Goal: Information Seeking & Learning: Learn about a topic

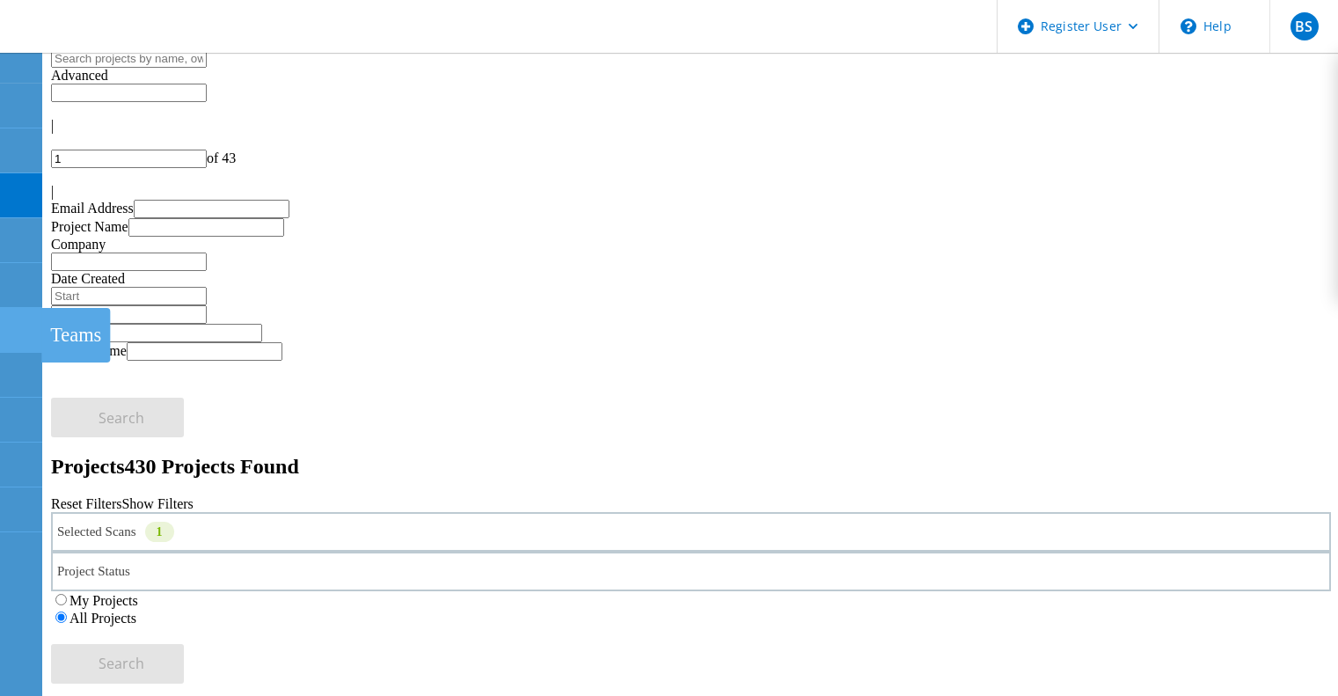
scroll to position [674, 0]
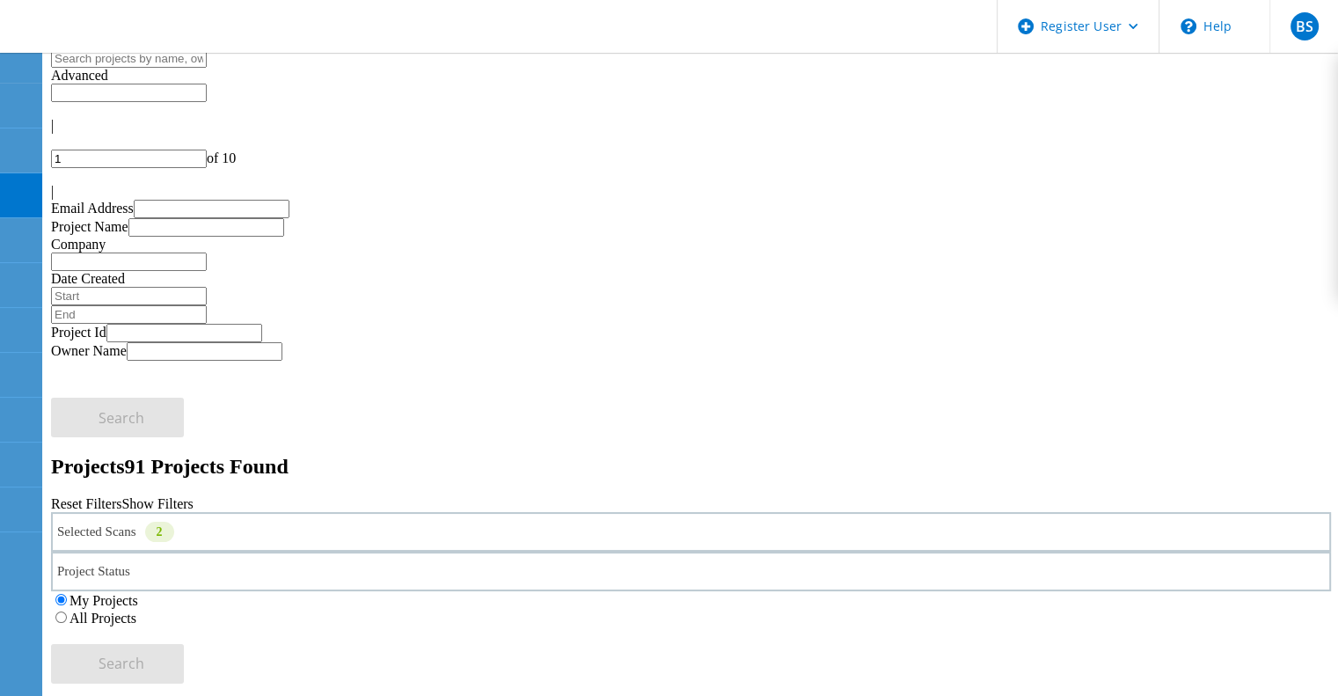
click at [320, 512] on div "Selected Scans 2" at bounding box center [691, 532] width 1280 height 40
click at [188, 603] on label "Optical Prime" at bounding box center [149, 610] width 78 height 15
click at [107, 604] on input "Optical Prime" at bounding box center [101, 609] width 11 height 11
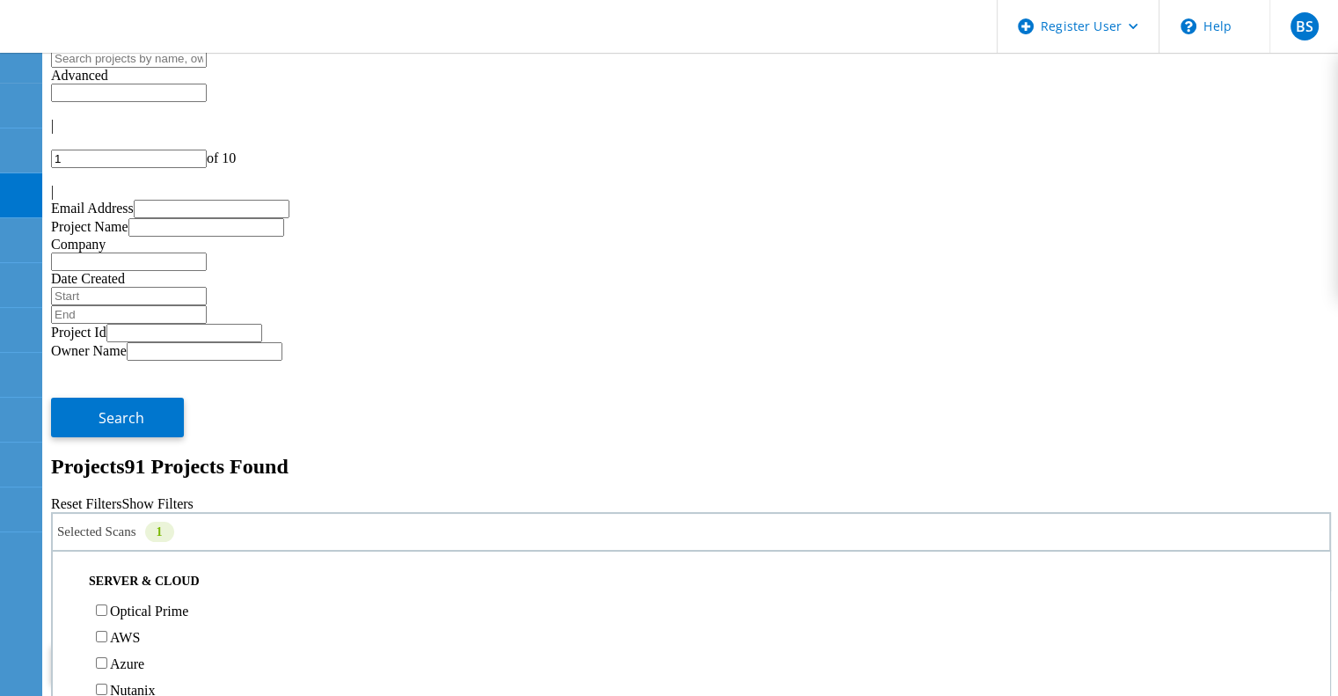
click at [136, 610] on label "All Projects" at bounding box center [102, 617] width 67 height 15
click at [67, 611] on input "All Projects" at bounding box center [60, 616] width 11 height 11
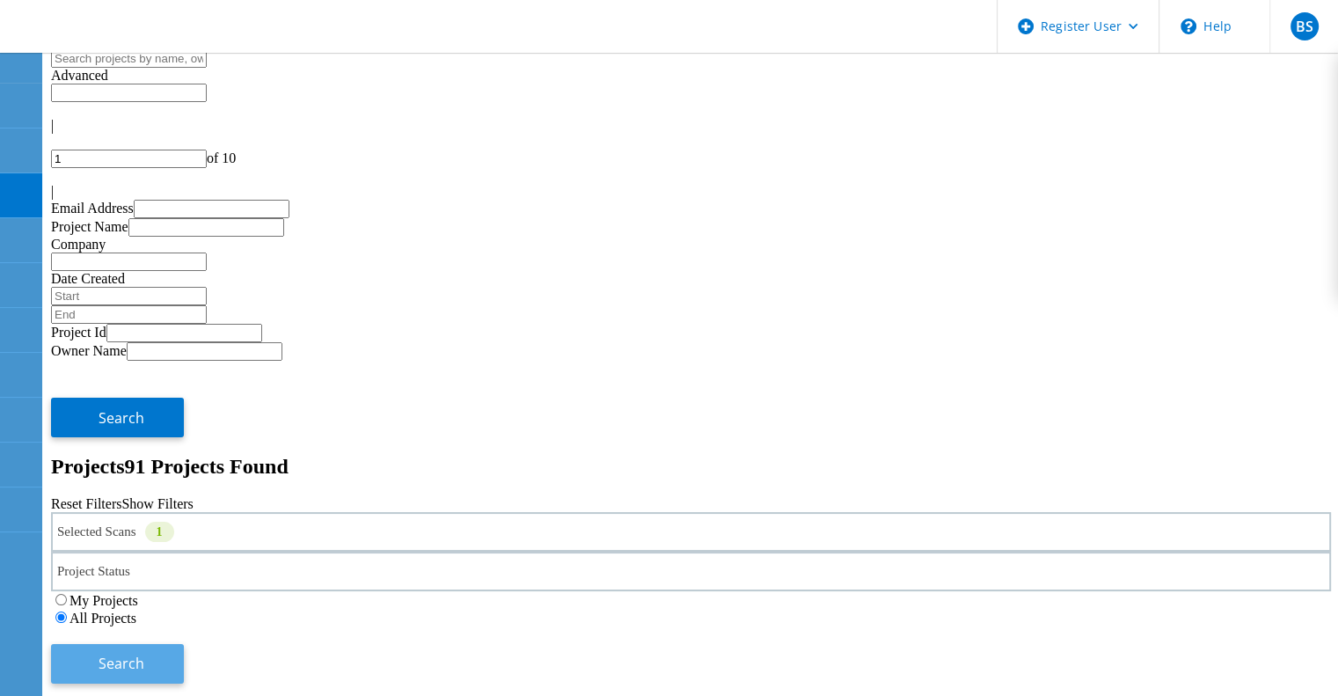
click at [184, 644] on button "Search" at bounding box center [117, 664] width 133 height 40
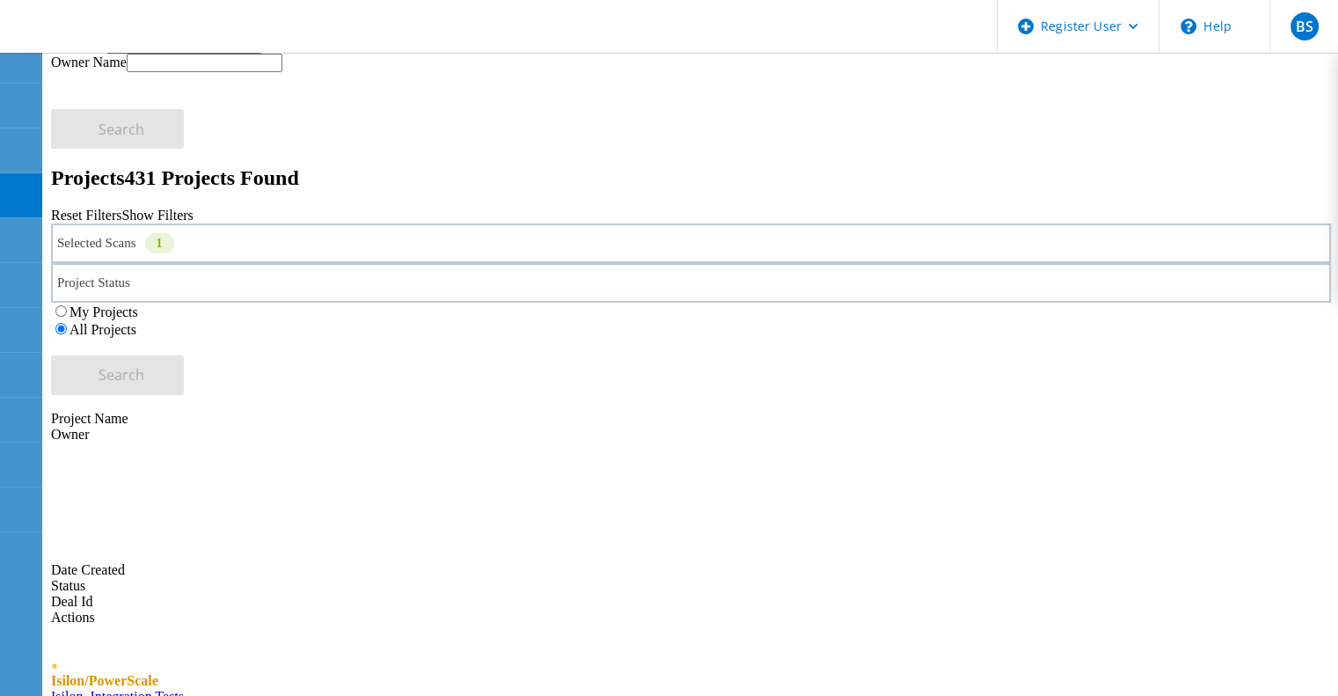
scroll to position [287, 0]
type input "2"
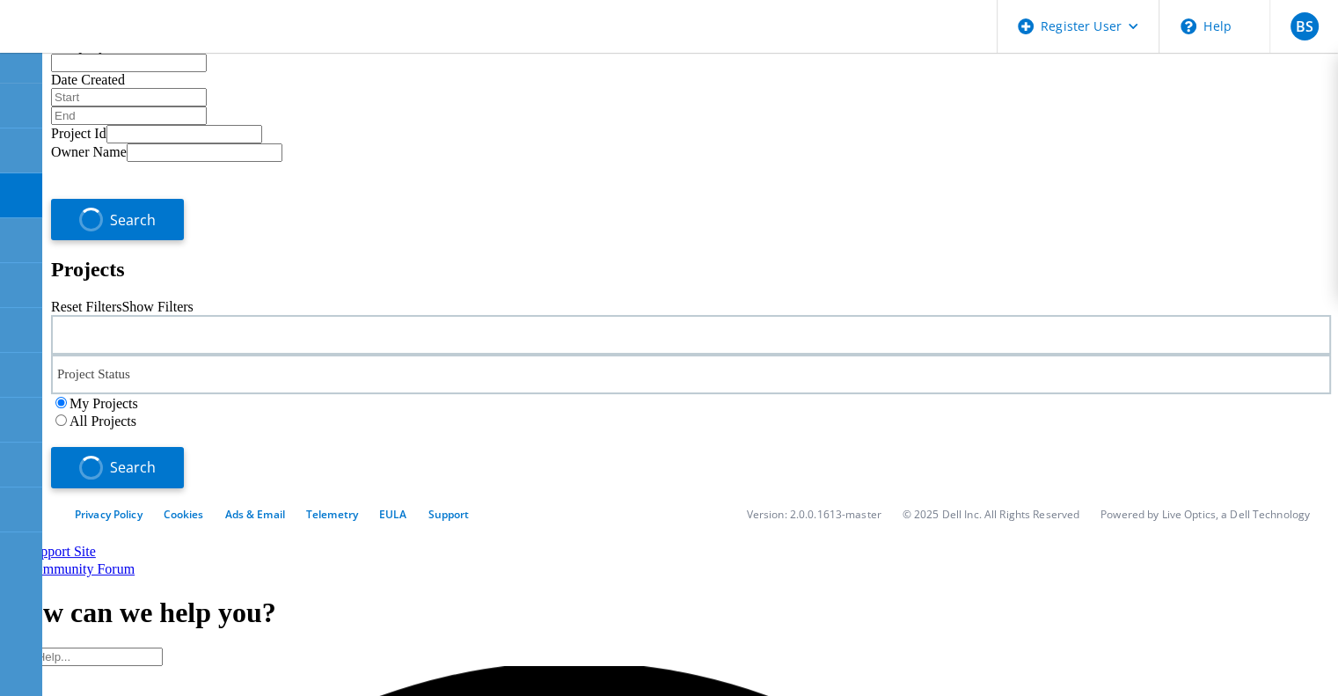
type input "1"
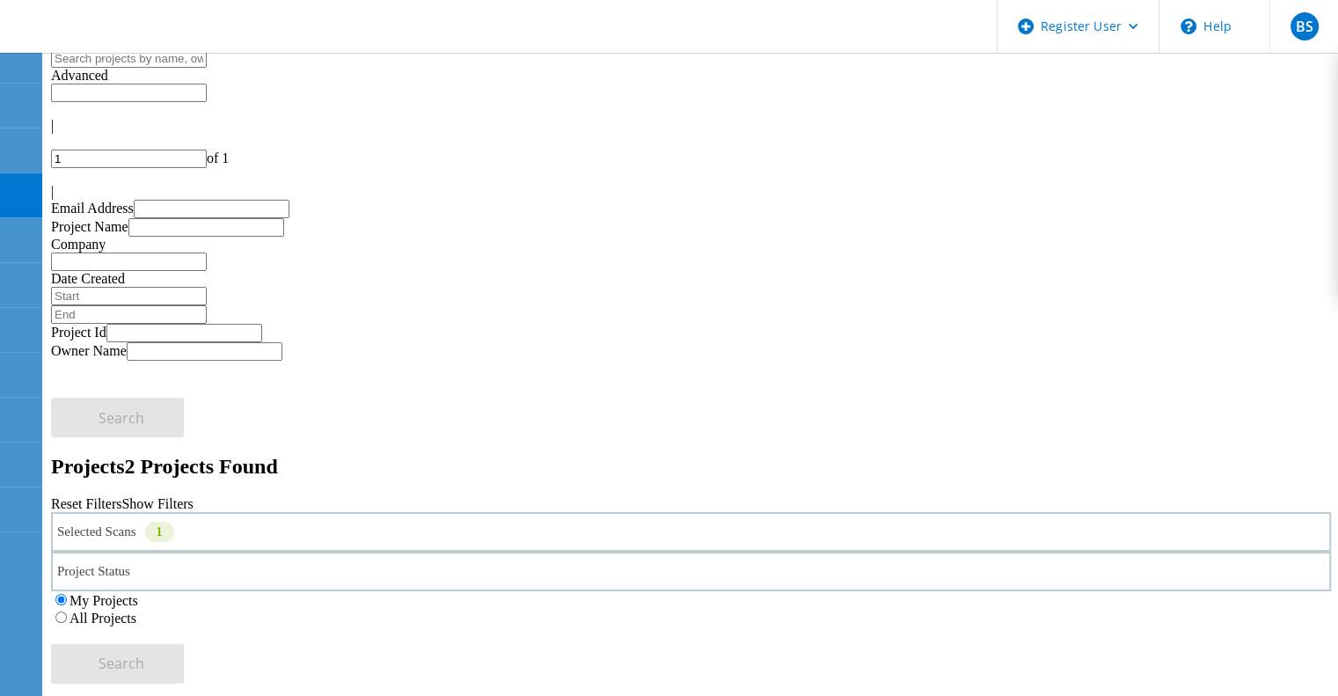
click at [136, 610] on label "All Projects" at bounding box center [102, 617] width 67 height 15
click at [67, 611] on input "All Projects" at bounding box center [60, 616] width 11 height 11
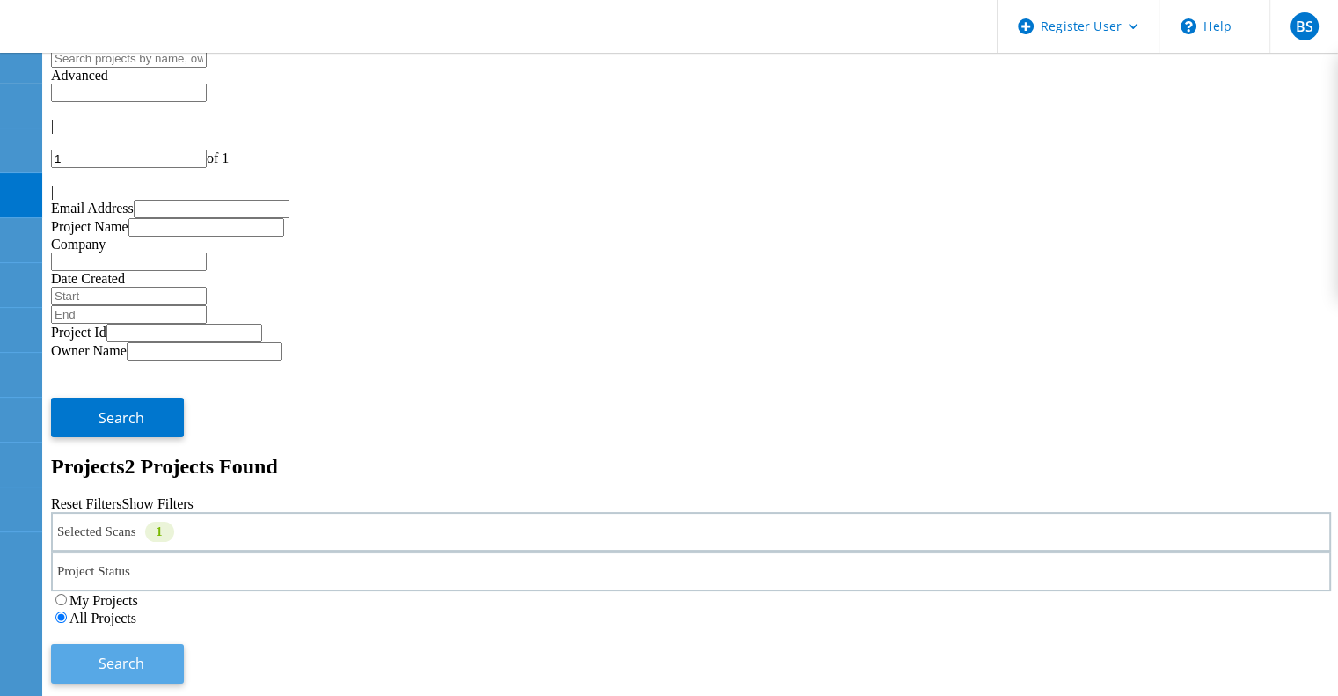
click at [184, 644] on button "Search" at bounding box center [117, 664] width 133 height 40
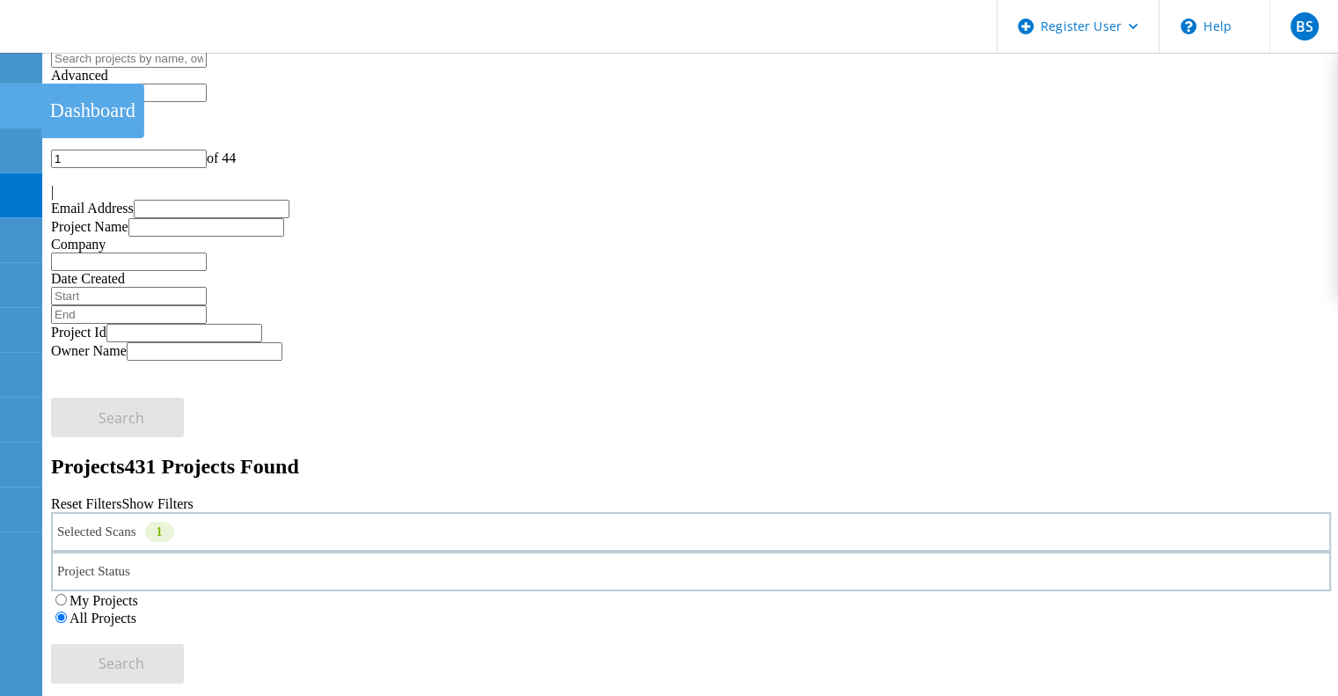
click at [30, 110] on div at bounding box center [20, 108] width 21 height 19
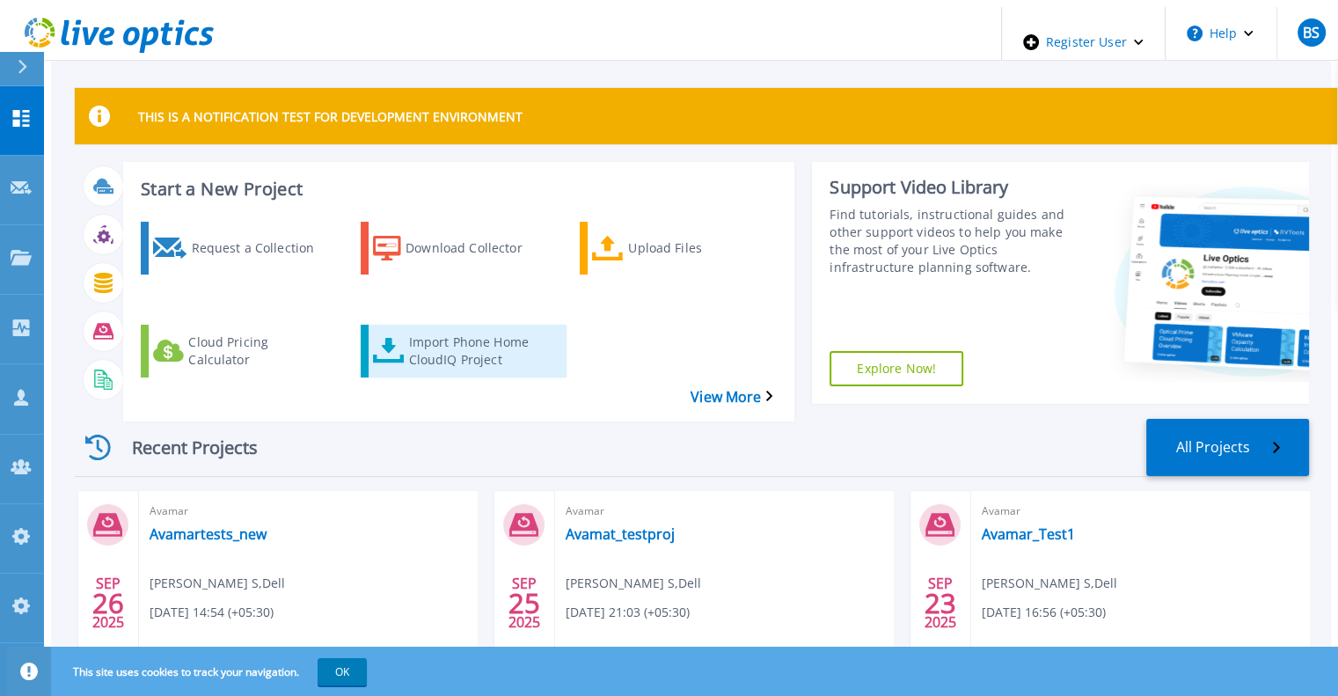
click at [418, 329] on div "Import Phone Home CloudIQ Project" at bounding box center [478, 351] width 141 height 44
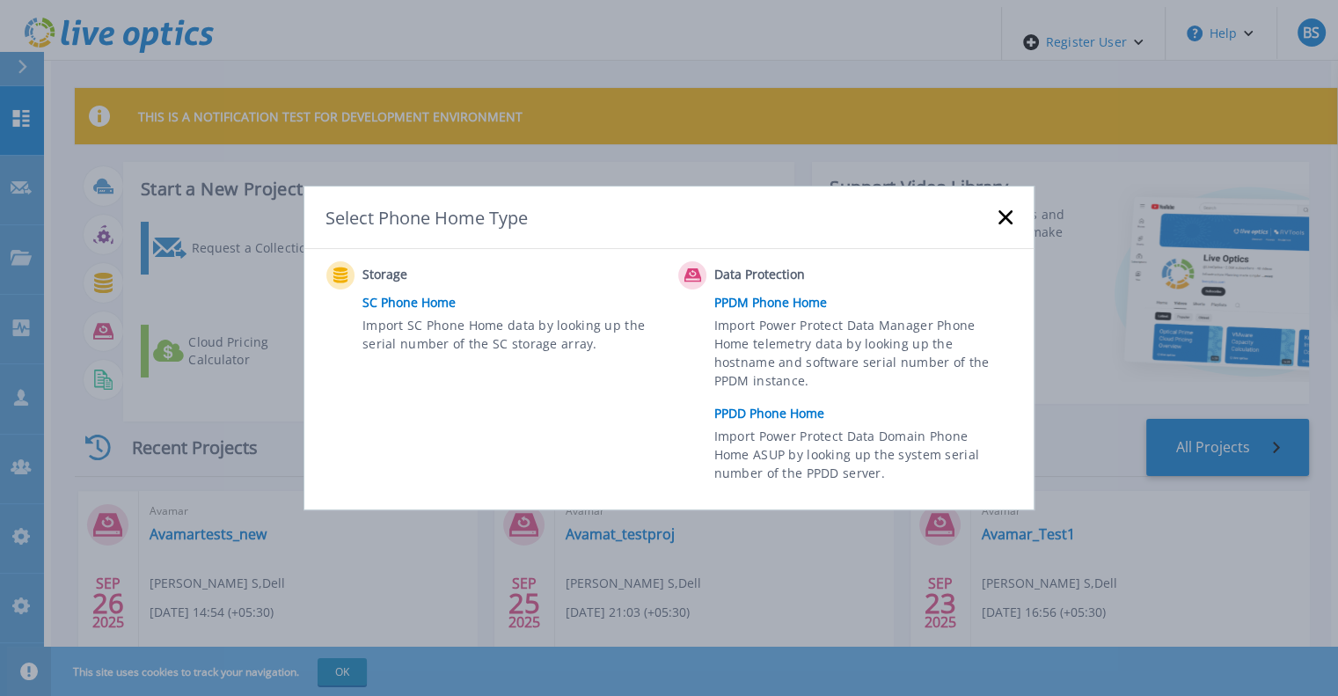
click at [1012, 215] on div "Select Phone Home Type" at bounding box center [668, 217] width 729 height 62
click at [1011, 219] on div "Select Phone Home Type" at bounding box center [668, 217] width 729 height 62
click at [1003, 223] on icon at bounding box center [1005, 217] width 14 height 14
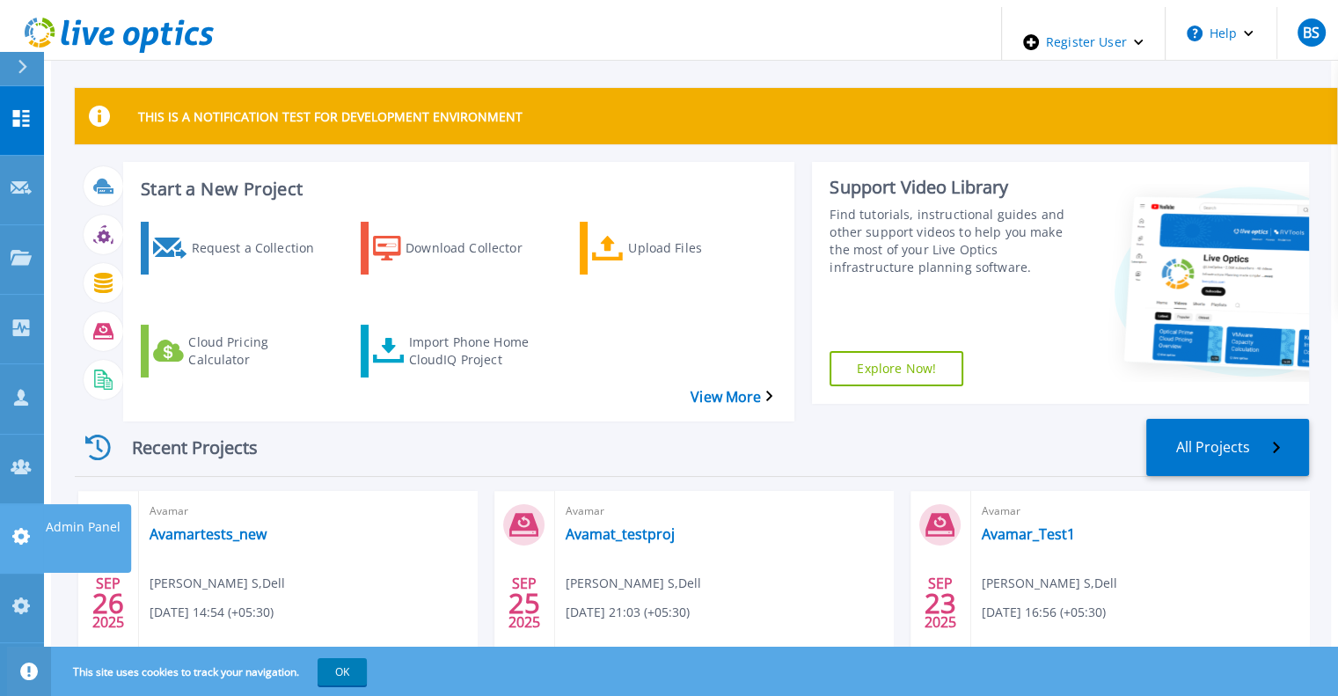
click at [16, 528] on icon at bounding box center [21, 536] width 18 height 17
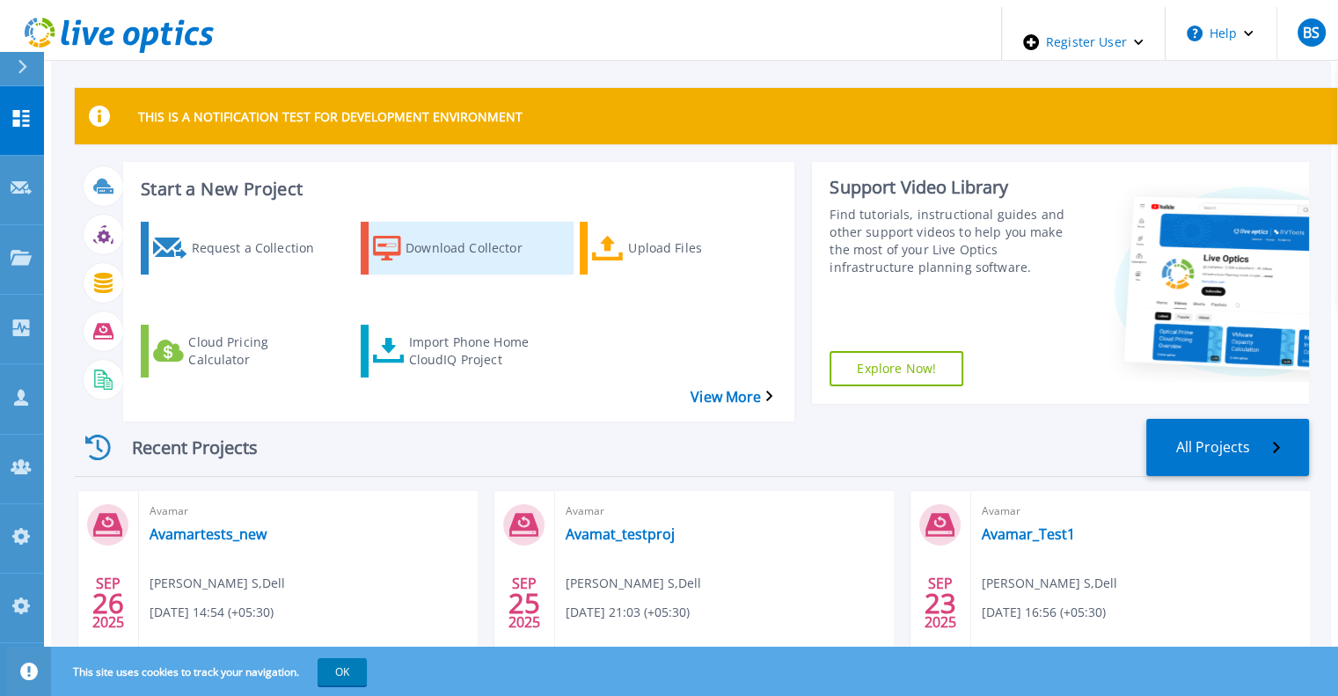
click at [468, 234] on div "Download Collector" at bounding box center [475, 248] width 141 height 44
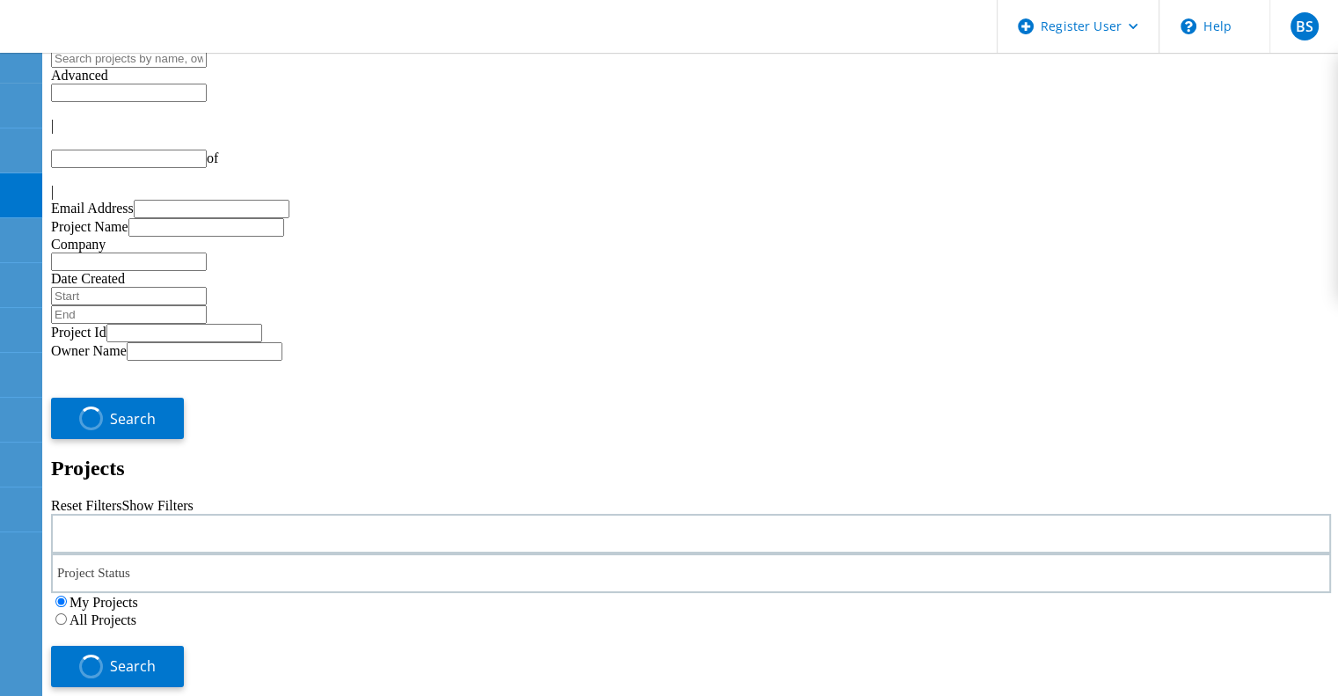
type input "1"
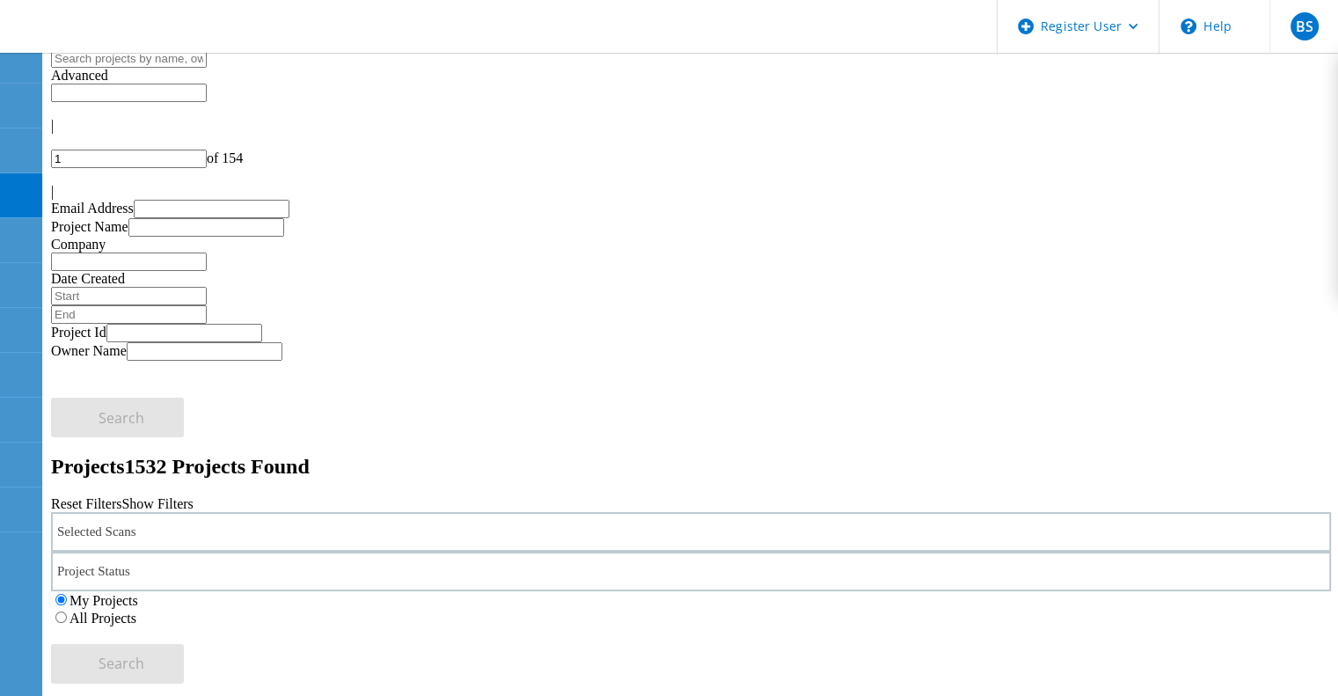
click at [296, 512] on div "Selected Scans" at bounding box center [691, 532] width 1280 height 40
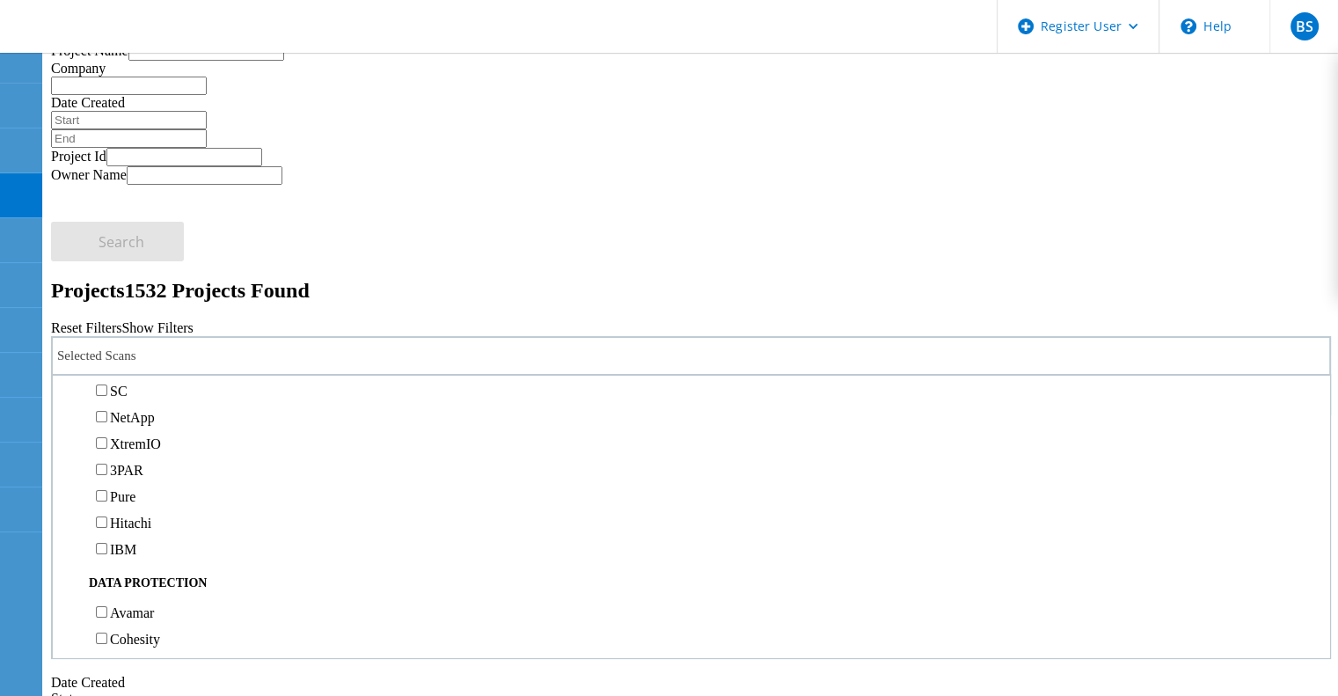
scroll to position [522, 0]
click at [187, 348] on label "Isilon/PowerScale" at bounding box center [161, 355] width 102 height 15
click at [107, 349] on input "Isilon/PowerScale" at bounding box center [101, 354] width 11 height 11
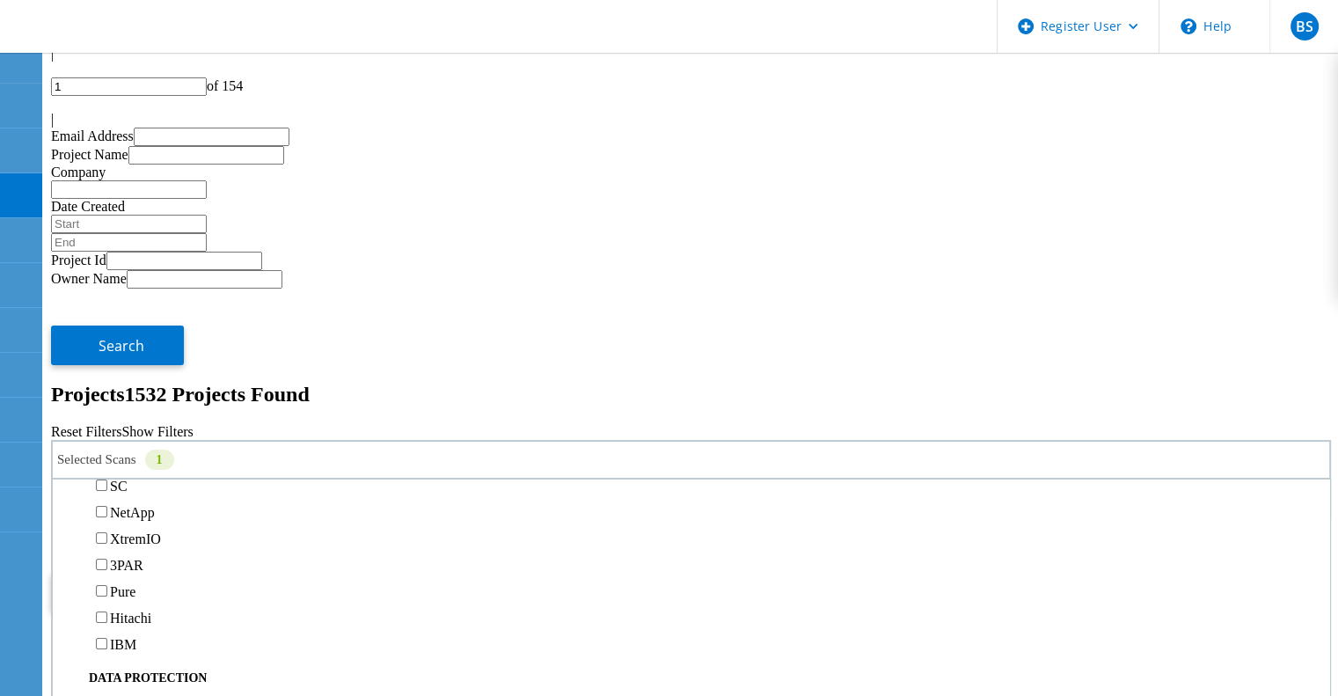
scroll to position [0, 0]
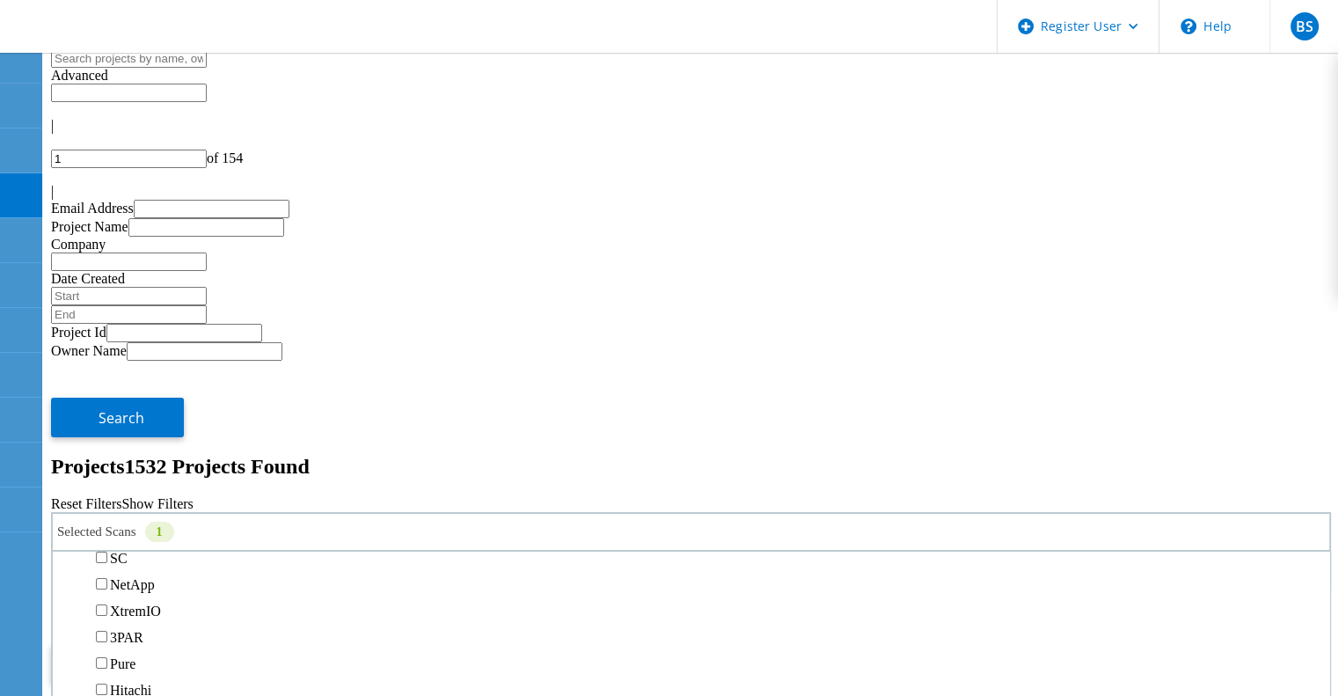
click at [184, 644] on button "Search" at bounding box center [117, 664] width 133 height 40
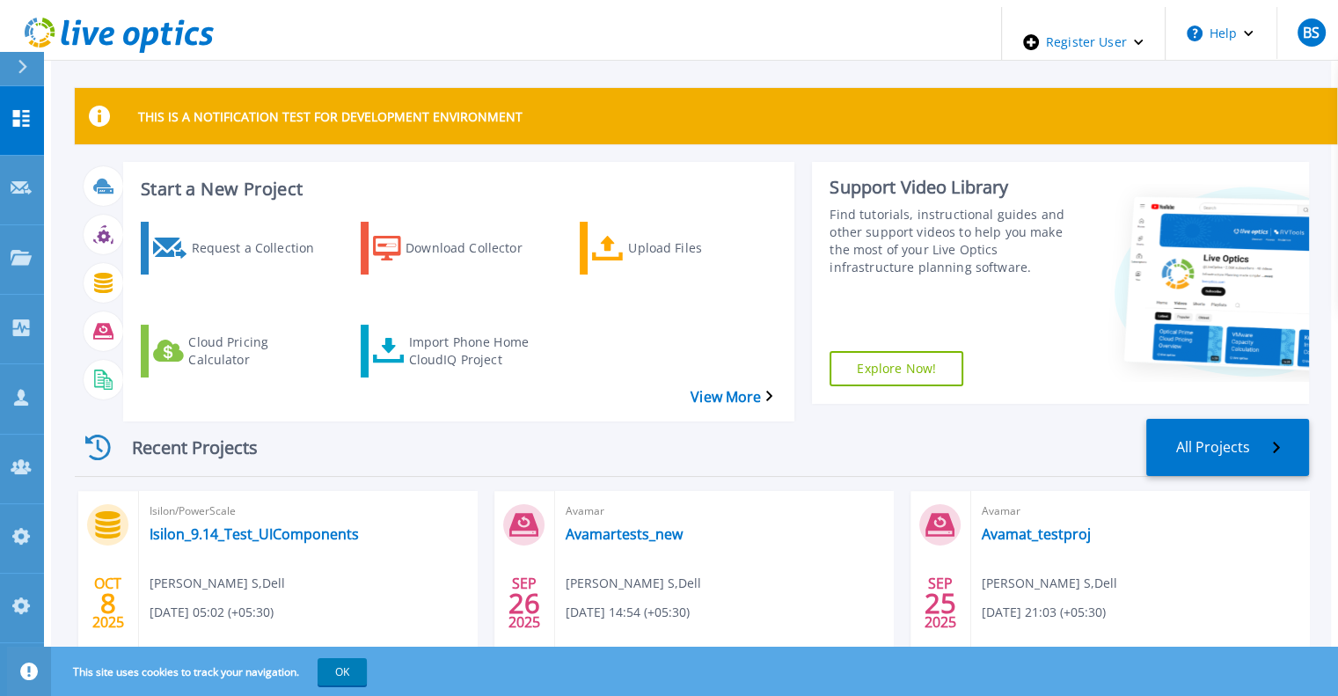
scroll to position [88, 0]
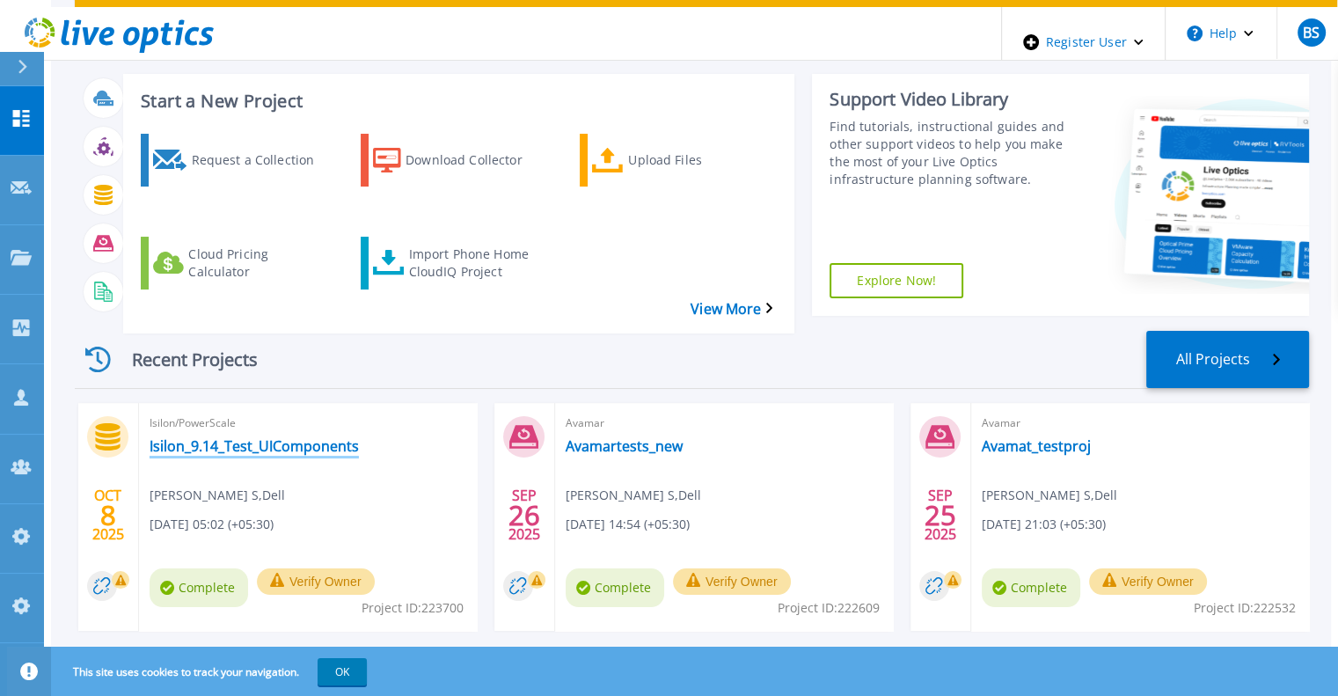
click at [253, 437] on link "Isilon_9.14_Test_UIComponents" at bounding box center [254, 446] width 209 height 18
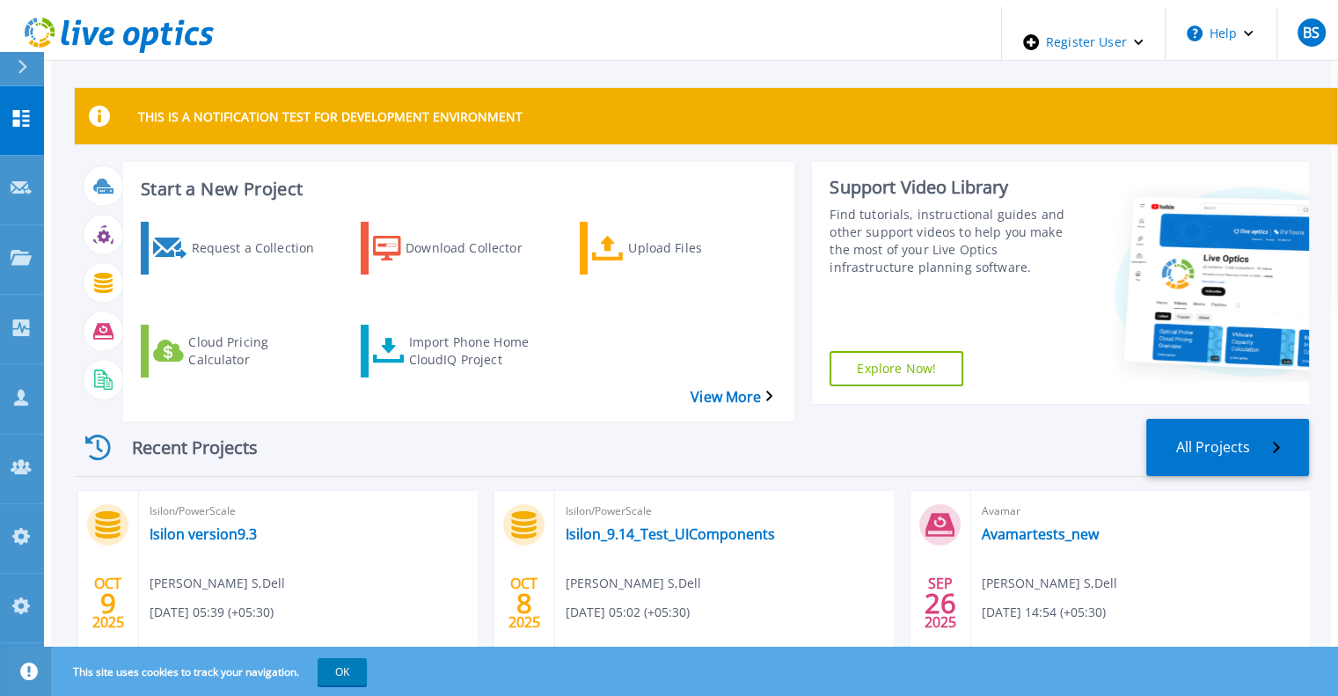
click at [205, 513] on div "Isilon/PowerScale Isilon version9.3 Bhanupriya S , Dell 10/09/2025, 05:39 (+05:…" at bounding box center [308, 605] width 338 height 228
click at [201, 525] on link "Isilon version9.3" at bounding box center [203, 534] width 107 height 18
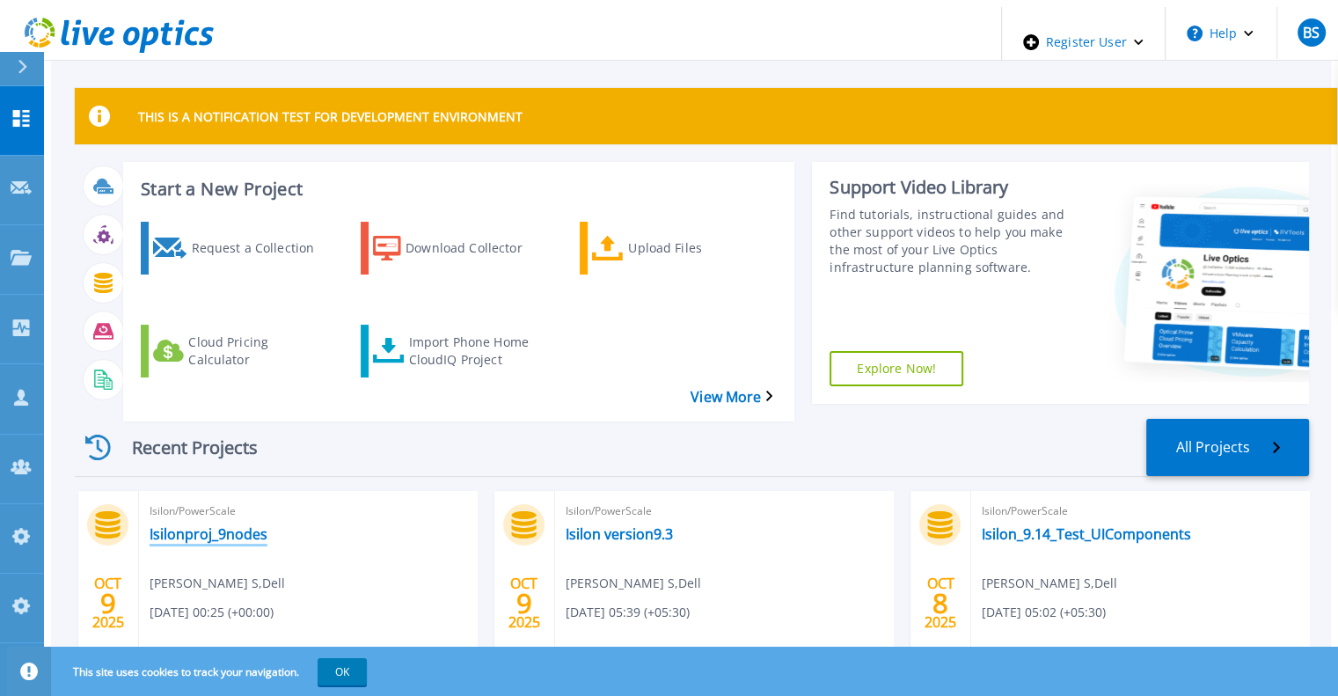
click at [180, 525] on link "Isilonproj_9nodes" at bounding box center [209, 534] width 118 height 18
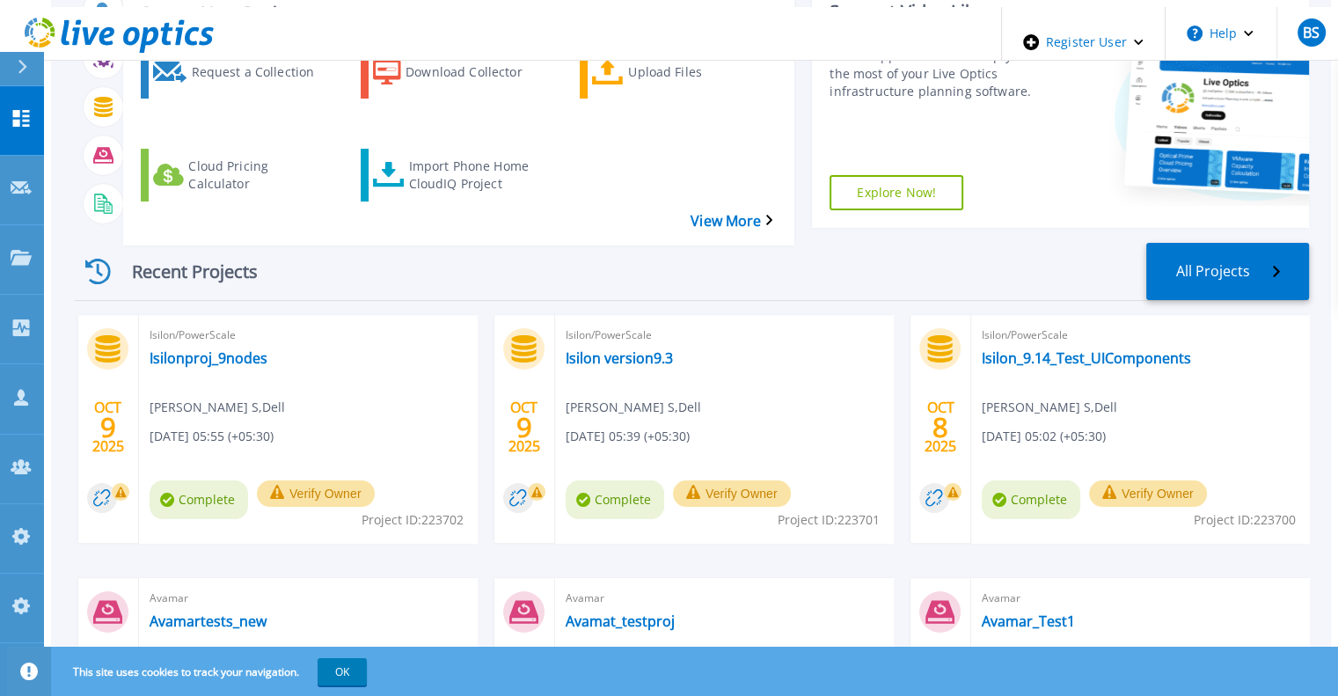
scroll to position [264, 0]
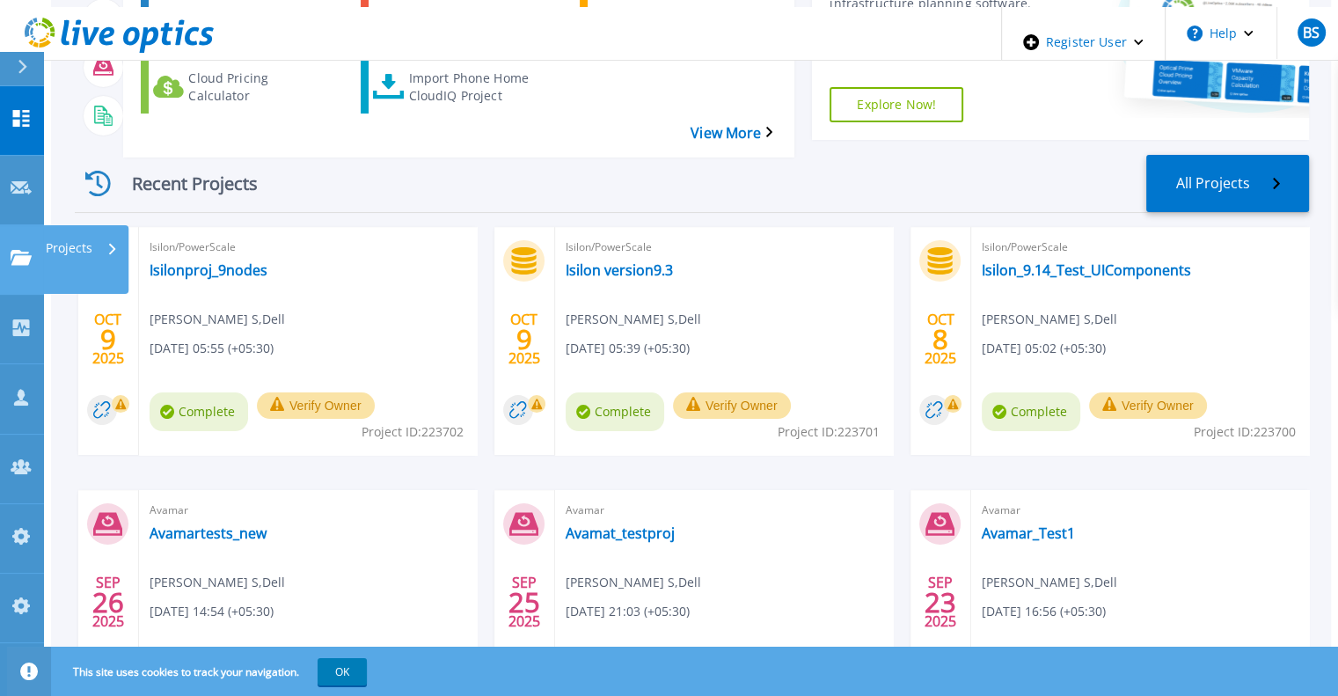
click at [12, 225] on link "Projects Projects" at bounding box center [22, 259] width 44 height 69
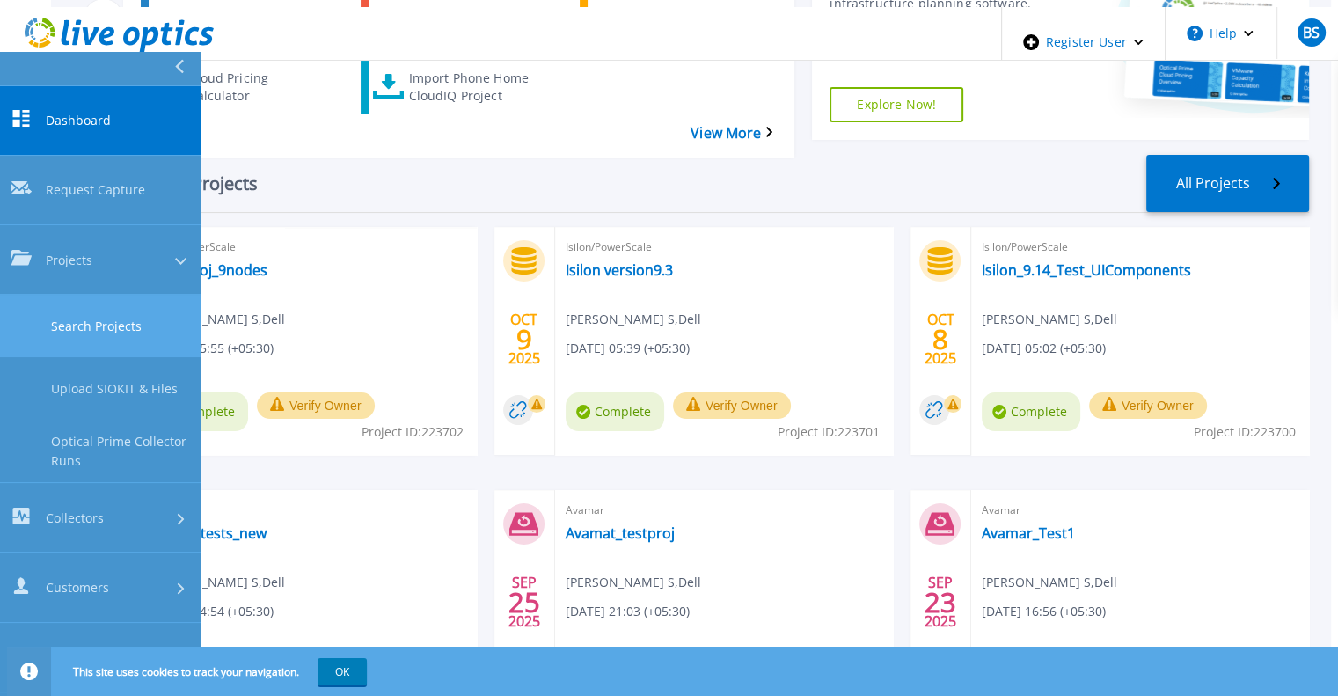
click at [39, 295] on link "Search Projects" at bounding box center [100, 326] width 201 height 62
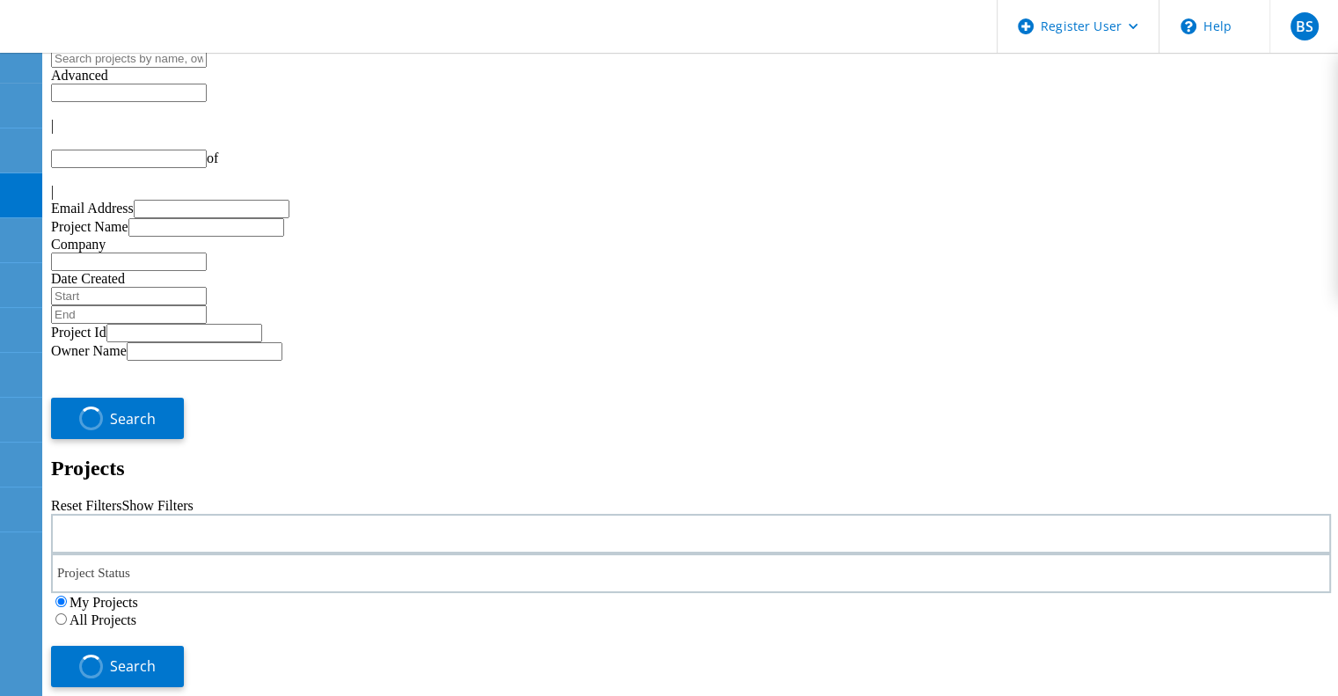
type input "1"
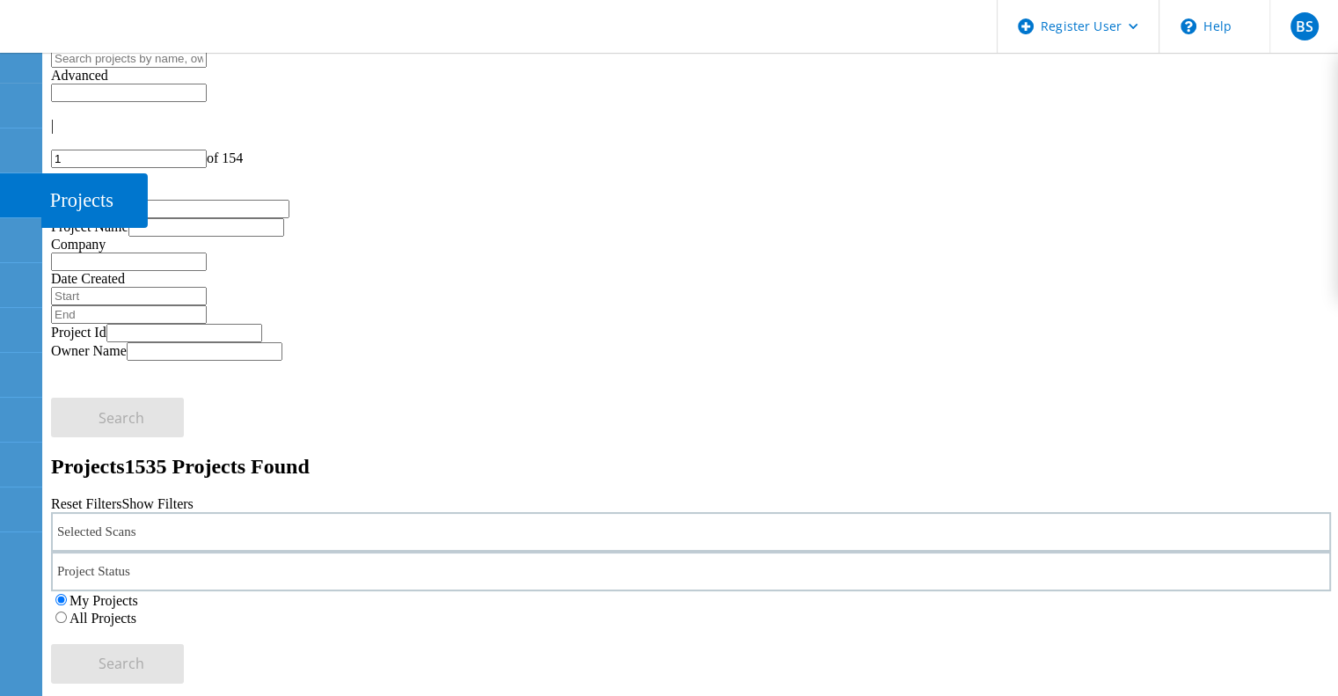
click at [10, 187] on use at bounding box center [10, 187] width 0 height 0
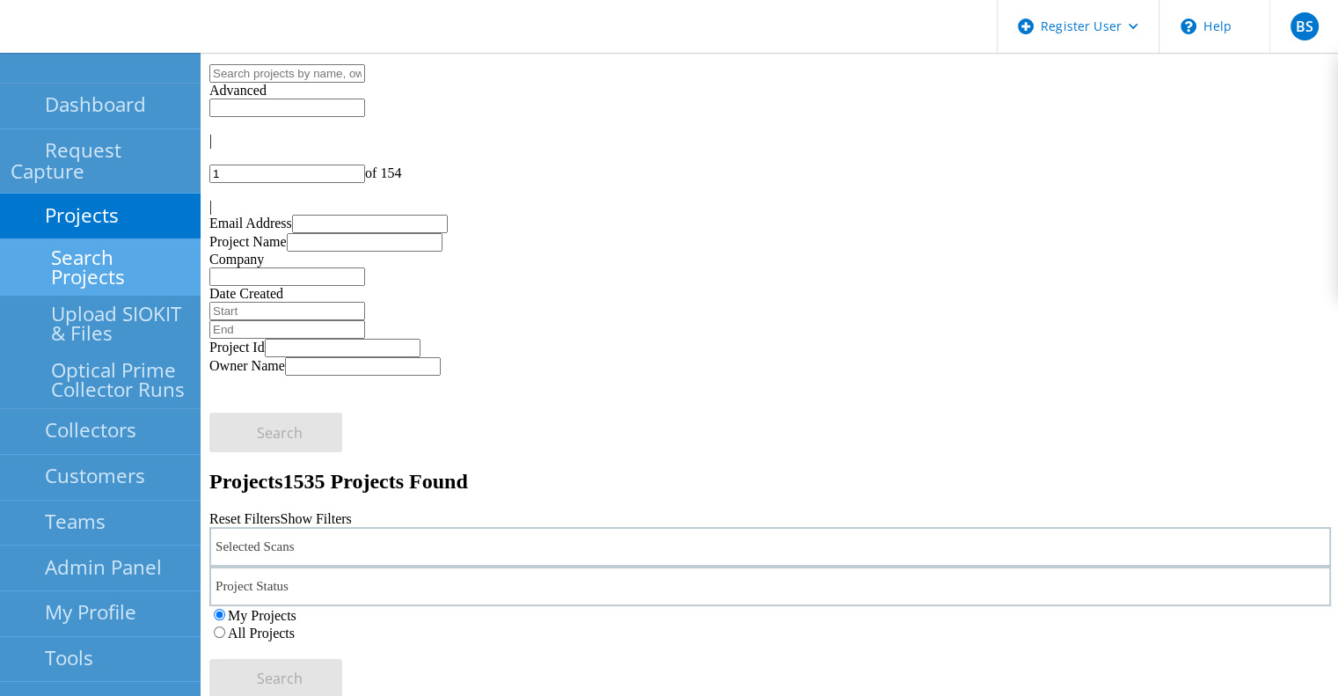
click at [93, 255] on link "Search Projects" at bounding box center [100, 267] width 201 height 56
click at [295, 625] on label "All Projects" at bounding box center [261, 632] width 67 height 15
click at [225, 626] on input "All Projects" at bounding box center [219, 631] width 11 height 11
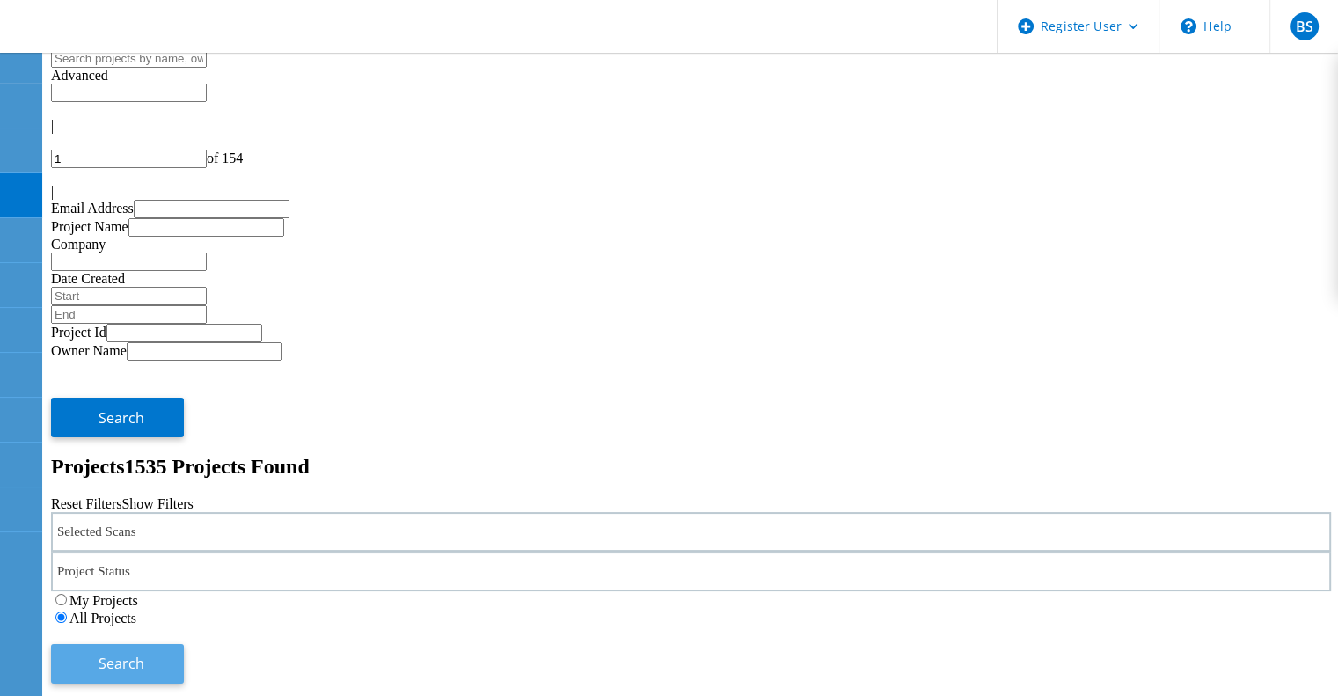
click at [184, 644] on button "Search" at bounding box center [117, 664] width 133 height 40
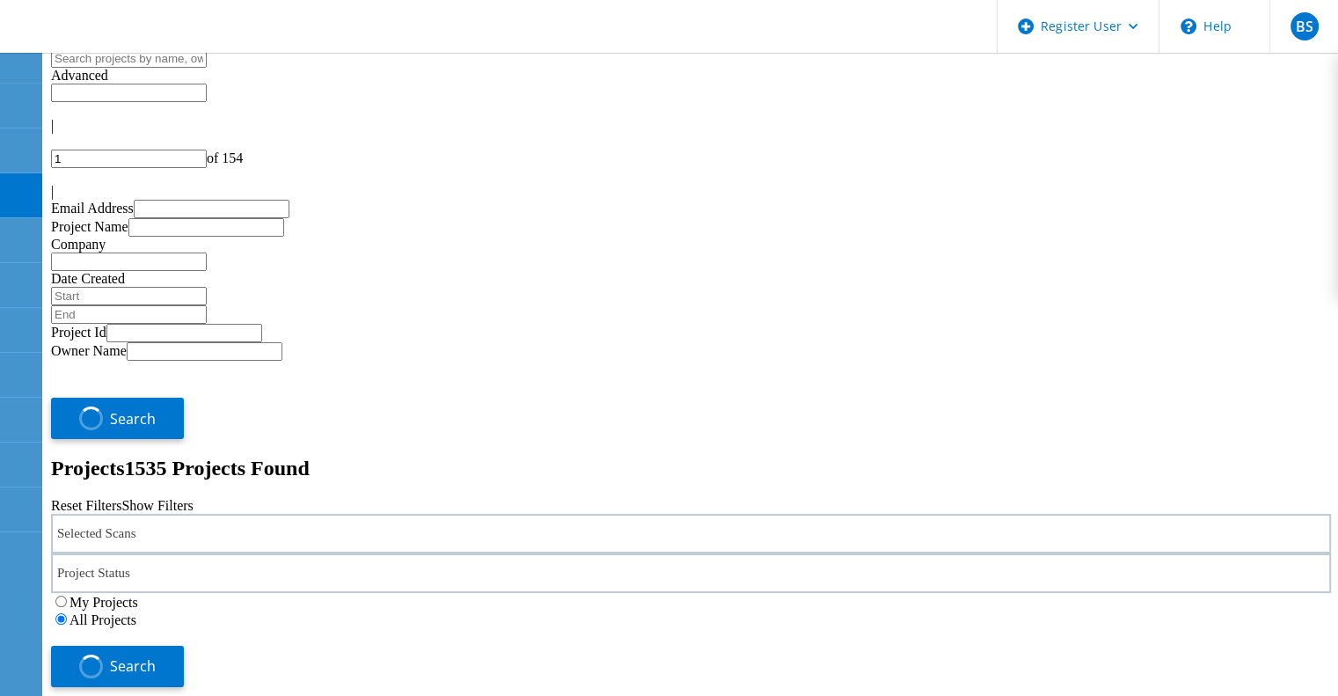
click at [390, 514] on div "Selected Scans" at bounding box center [691, 534] width 1280 height 40
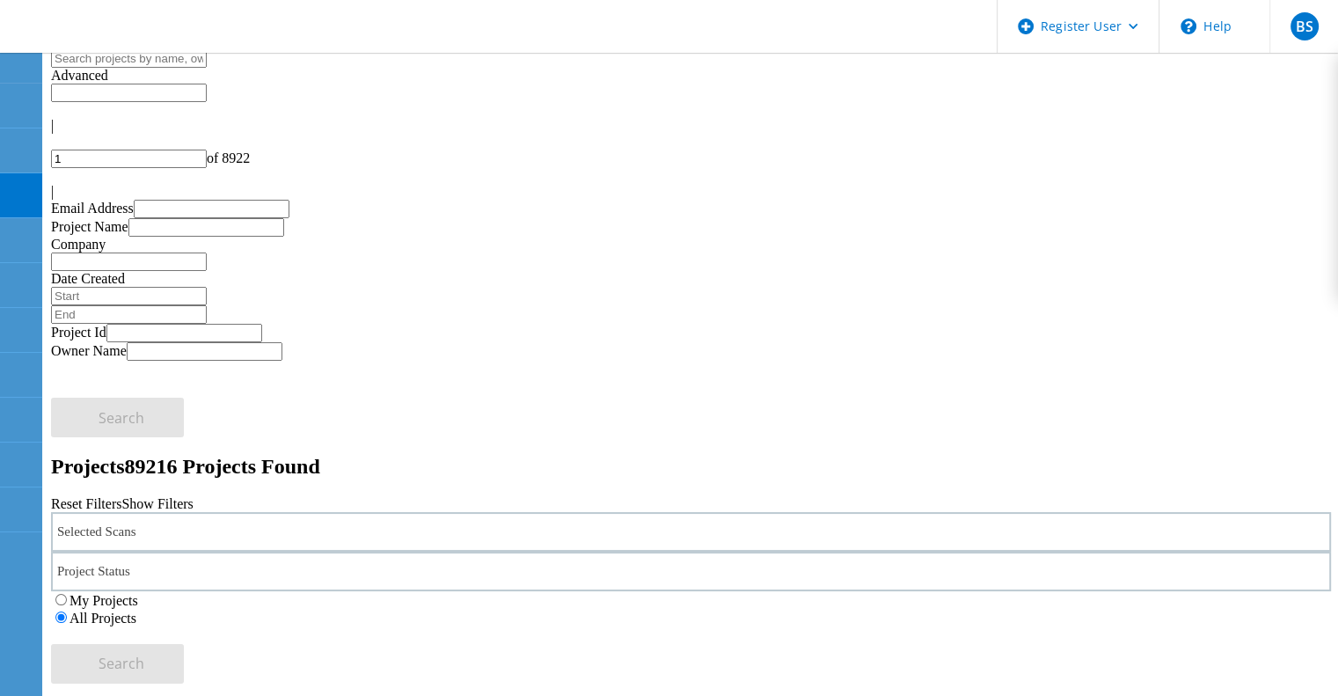
click at [376, 512] on div "Selected Scans" at bounding box center [691, 532] width 1280 height 40
click at [212, 431] on label "Isilon/PowerScale" at bounding box center [161, 438] width 102 height 15
click at [107, 432] on input "Isilon/PowerScale" at bounding box center [101, 437] width 11 height 11
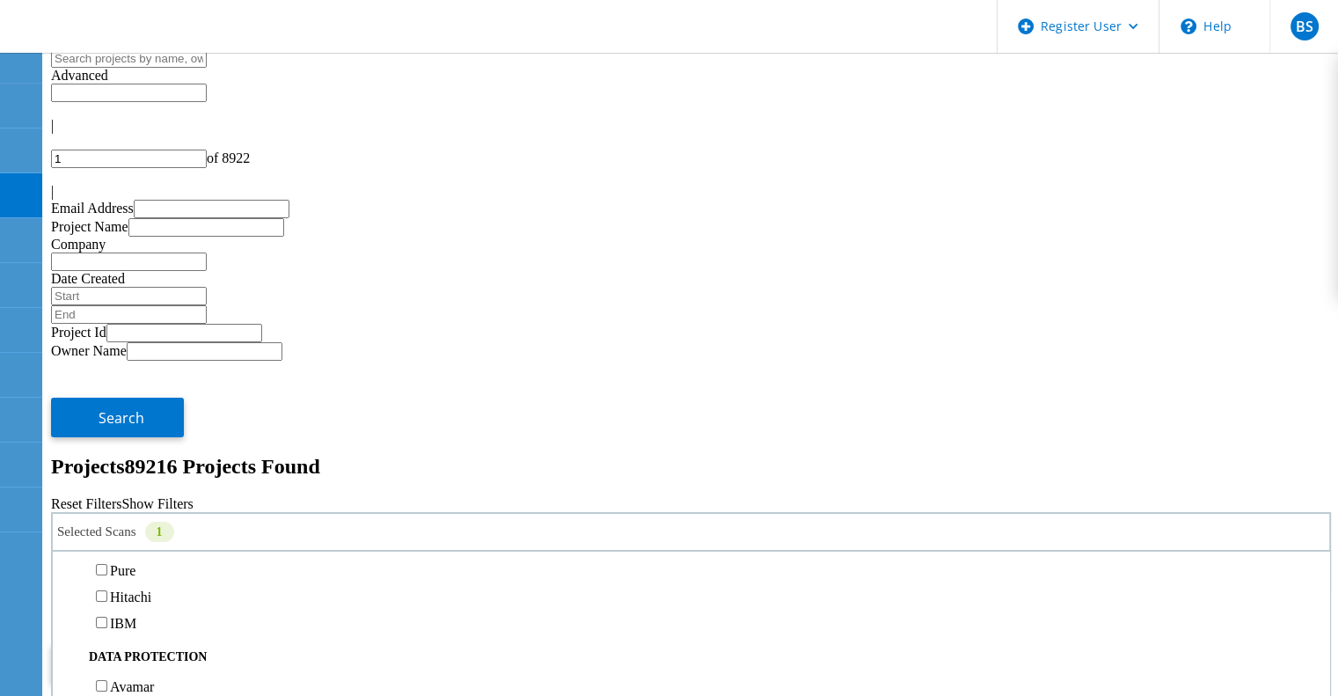
click at [184, 644] on button "Search" at bounding box center [117, 664] width 133 height 40
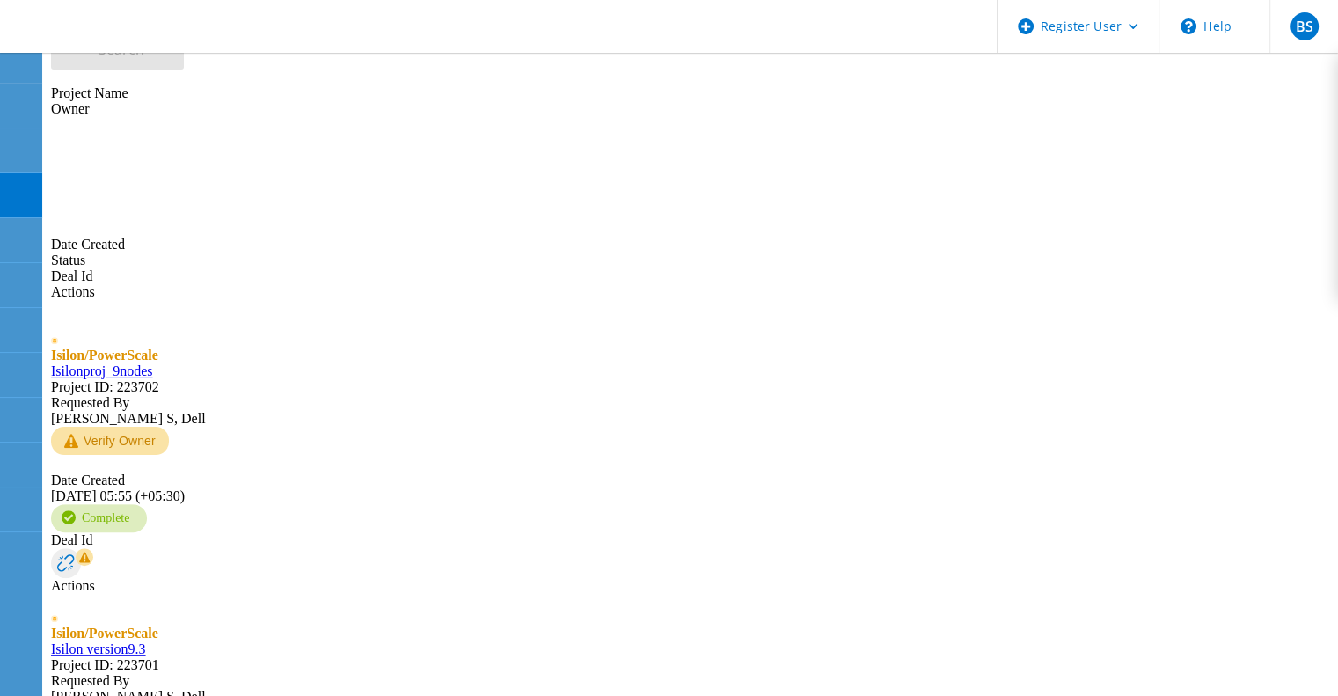
scroll to position [674, 0]
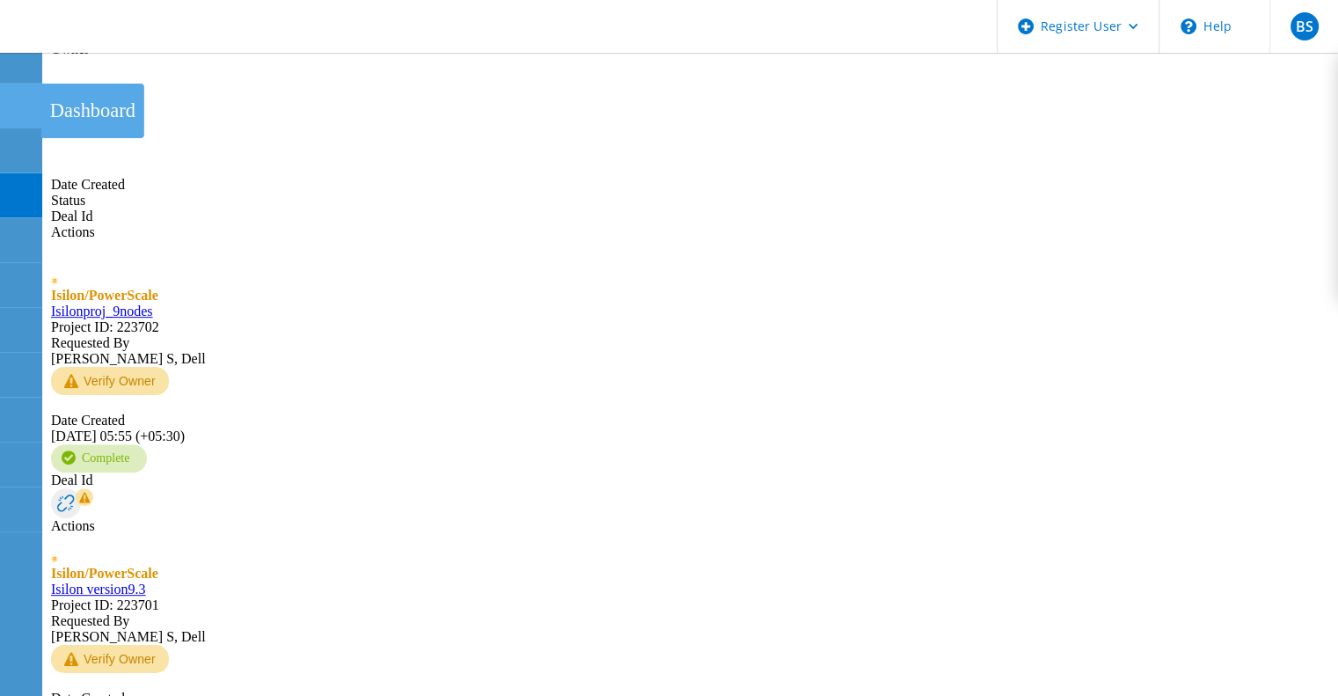
click at [11, 98] on icon at bounding box center [20, 106] width 21 height 17
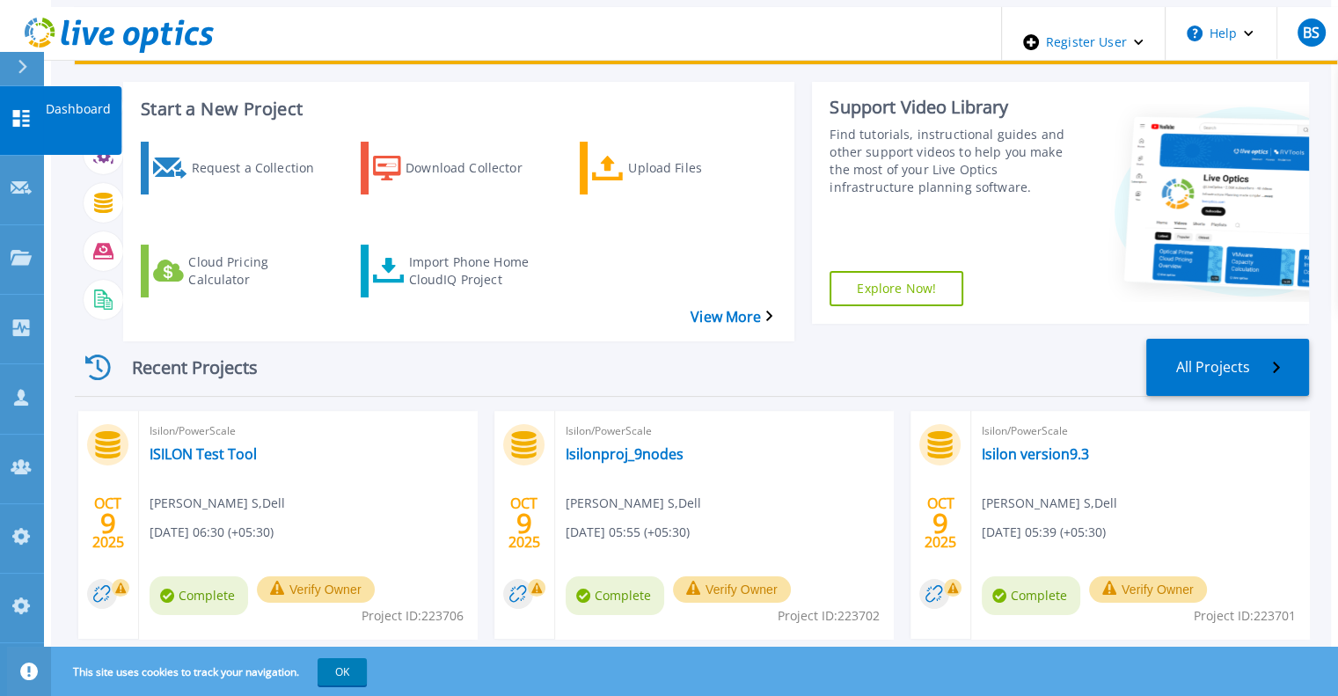
scroll to position [176, 0]
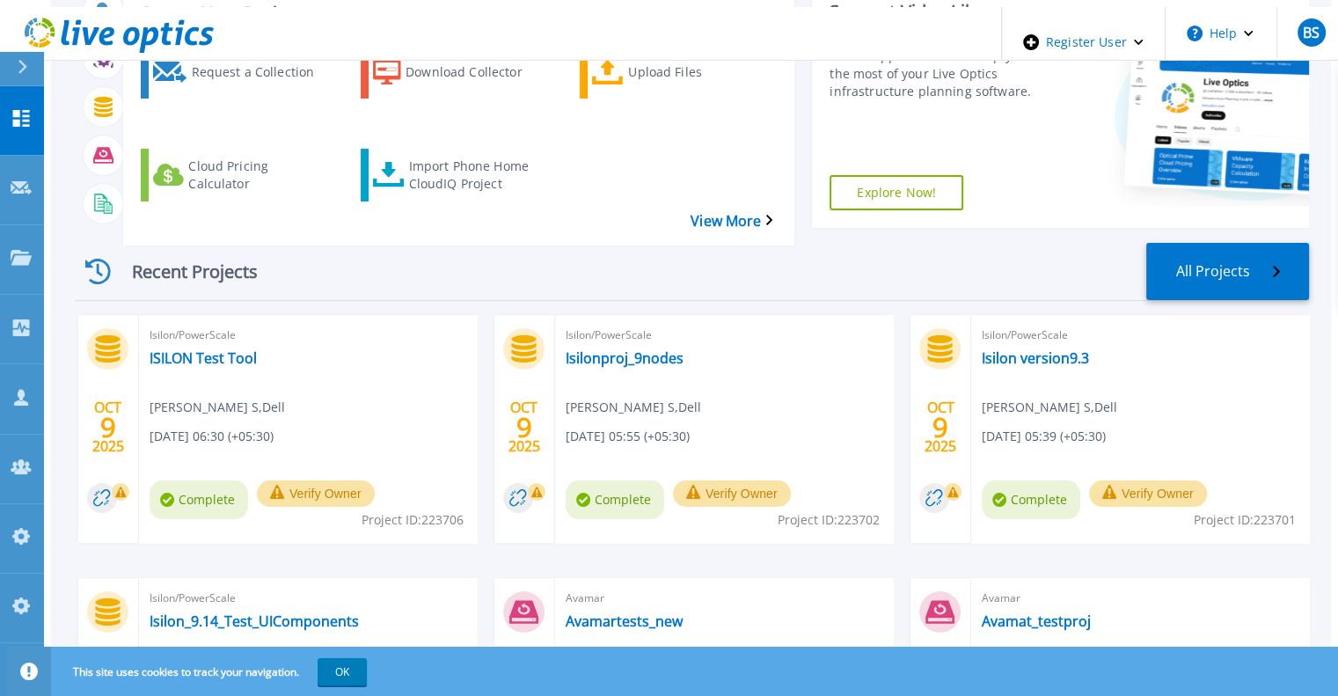
click at [167, 335] on div "Isilon/PowerScale ISILON Test Tool [PERSON_NAME] S , Dell [DATE] 06:30 (+05:30)…" at bounding box center [308, 429] width 338 height 228
click at [202, 349] on link "ISILON Test Tool" at bounding box center [203, 358] width 107 height 18
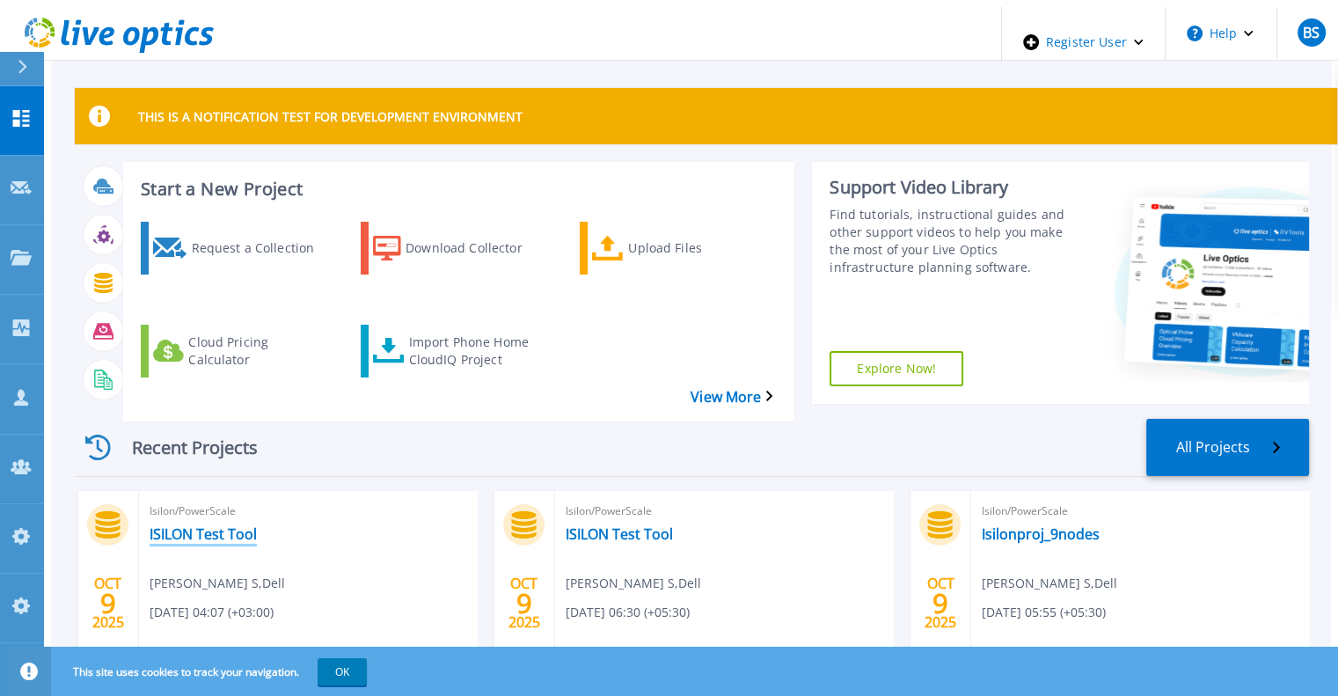
click at [214, 525] on link "ISILON Test Tool" at bounding box center [203, 534] width 107 height 18
